Goal: Information Seeking & Learning: Learn about a topic

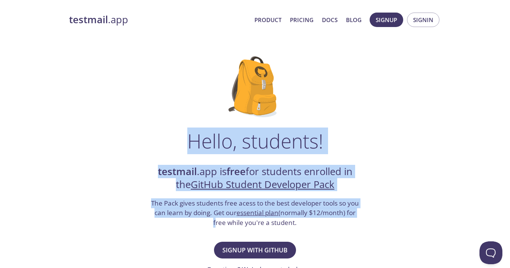
drag, startPoint x: 173, startPoint y: 137, endPoint x: 173, endPoint y: 221, distance: 84.2
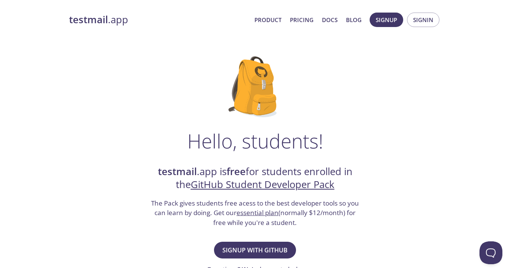
click at [306, 19] on link "Pricing" at bounding box center [302, 20] width 24 height 10
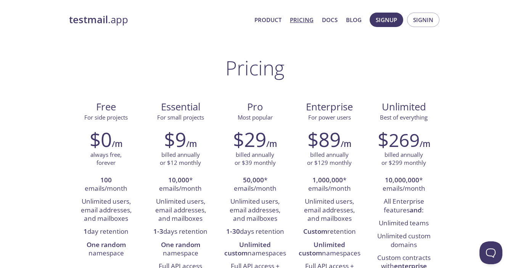
click at [113, 18] on link "testmail .app" at bounding box center [158, 19] width 179 height 13
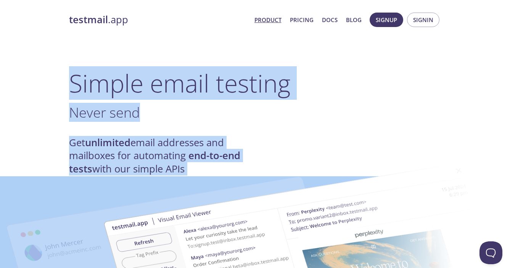
drag, startPoint x: 72, startPoint y: 83, endPoint x: 118, endPoint y: 171, distance: 100.1
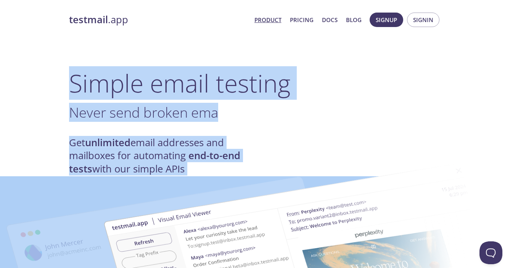
click at [98, 152] on h4 "Get unlimited email addresses and mailboxes for automating end-to-end tests wit…" at bounding box center [162, 155] width 186 height 39
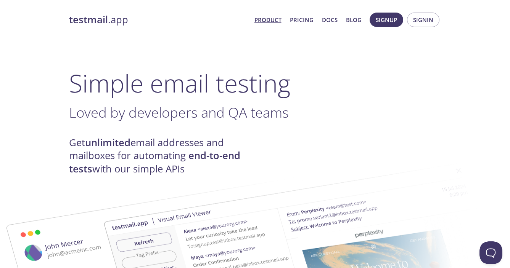
click at [274, 22] on link "Product" at bounding box center [267, 20] width 27 height 10
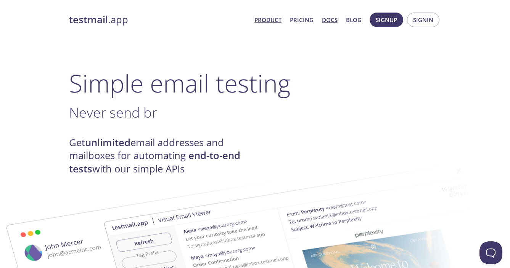
click at [324, 20] on link "Docs" at bounding box center [330, 20] width 16 height 10
